Goal: Find specific page/section

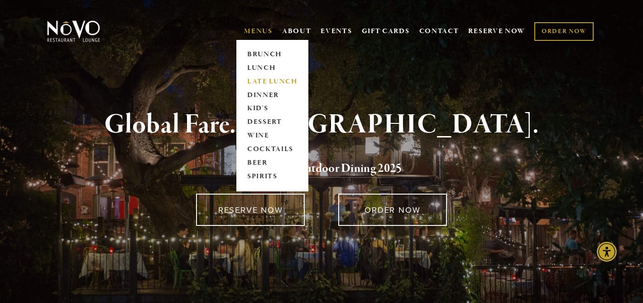
click at [259, 77] on link "LATE LUNCH" at bounding box center [272, 82] width 57 height 14
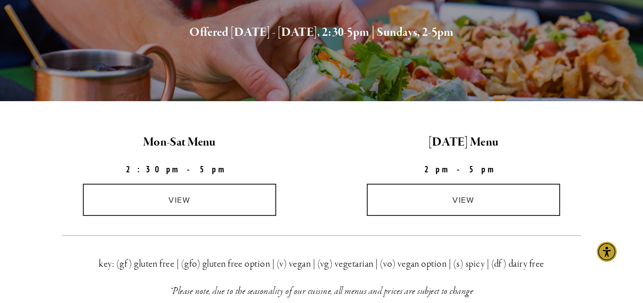
scroll to position [145, 0]
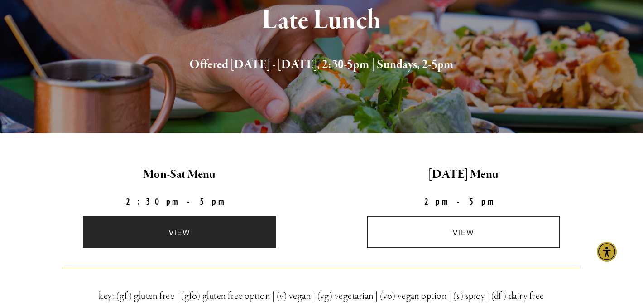
click at [206, 231] on link "view" at bounding box center [180, 232] width 194 height 32
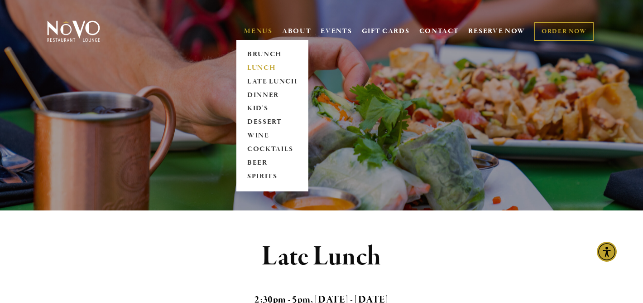
click at [248, 64] on link "LUNCH" at bounding box center [272, 68] width 57 height 14
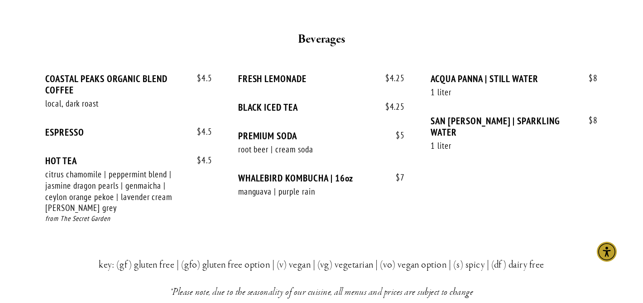
scroll to position [1946, 0]
